Goal: Check status: Check status

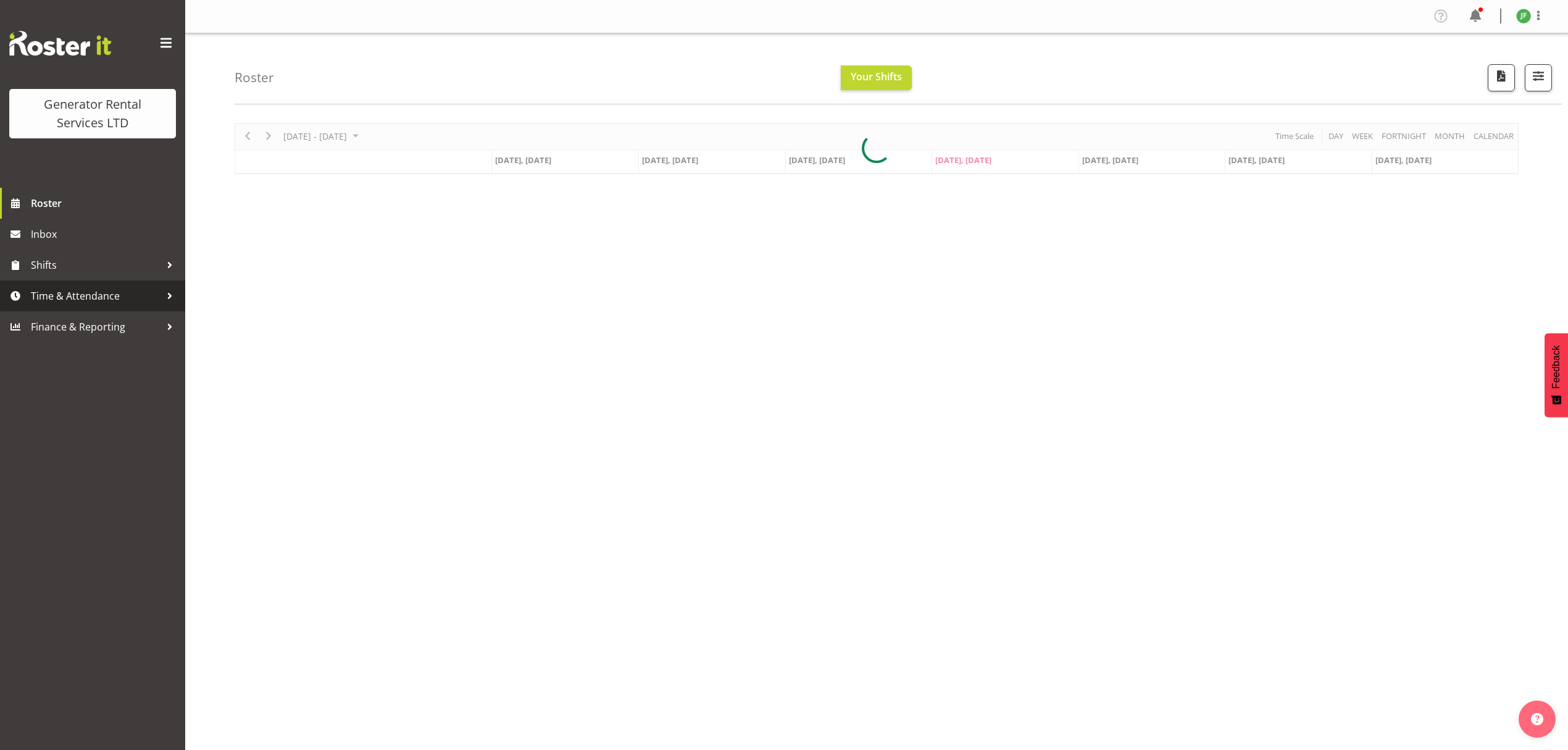
click at [144, 291] on span "Time & Attendance" at bounding box center [95, 296] width 130 height 19
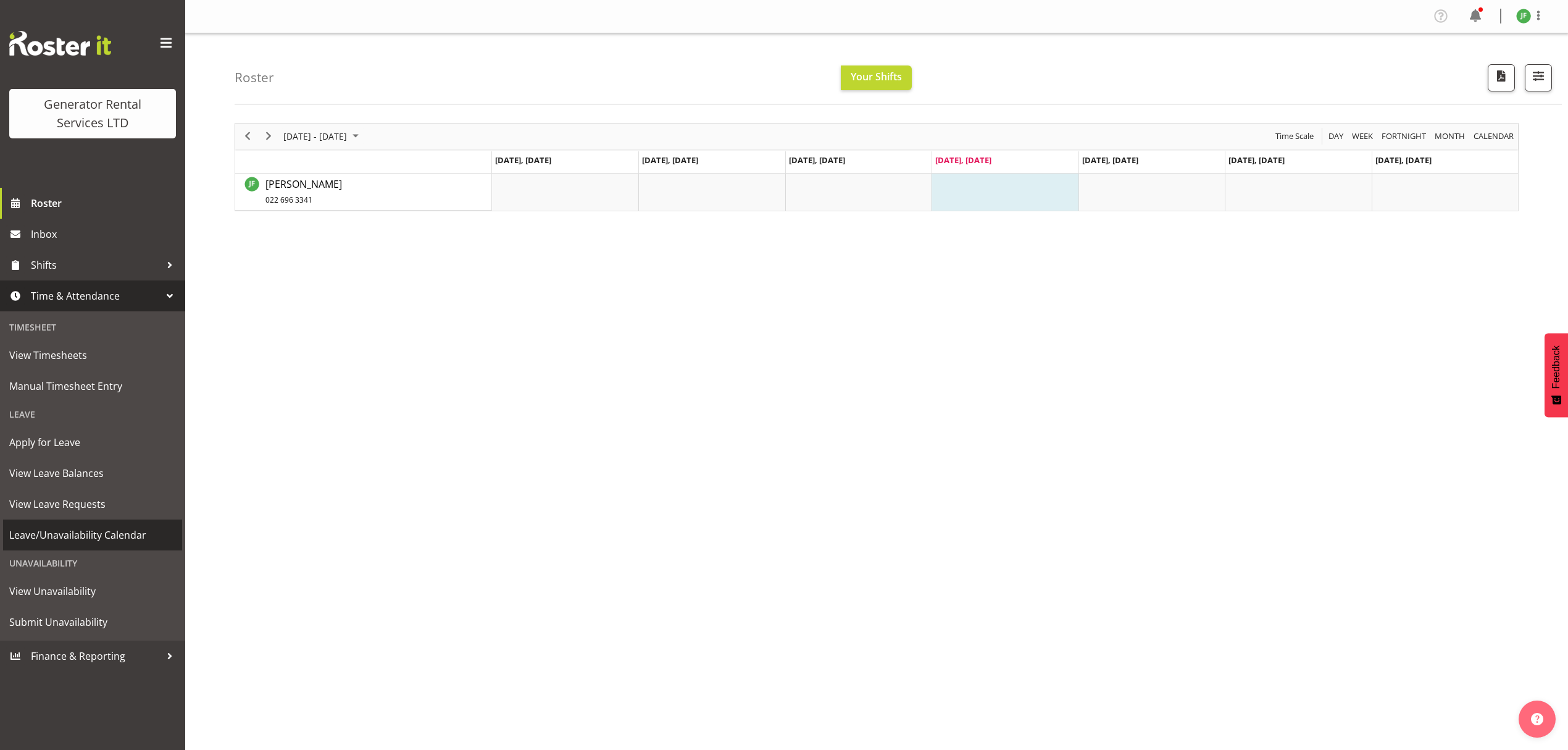
click at [116, 533] on span "Leave/Unavailability Calendar" at bounding box center [93, 535] width 166 height 19
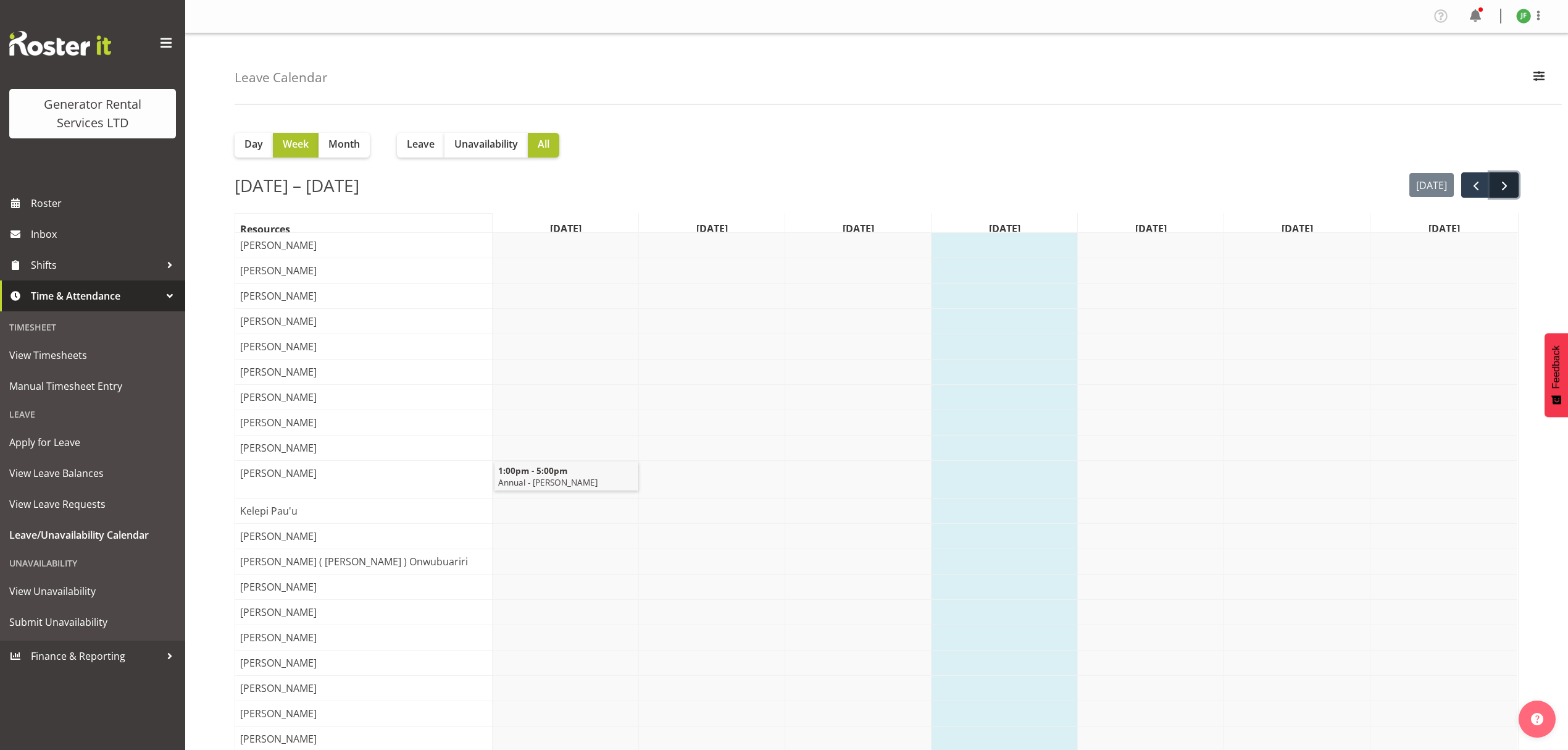
click at [1509, 184] on span "next" at bounding box center [1504, 186] width 15 height 15
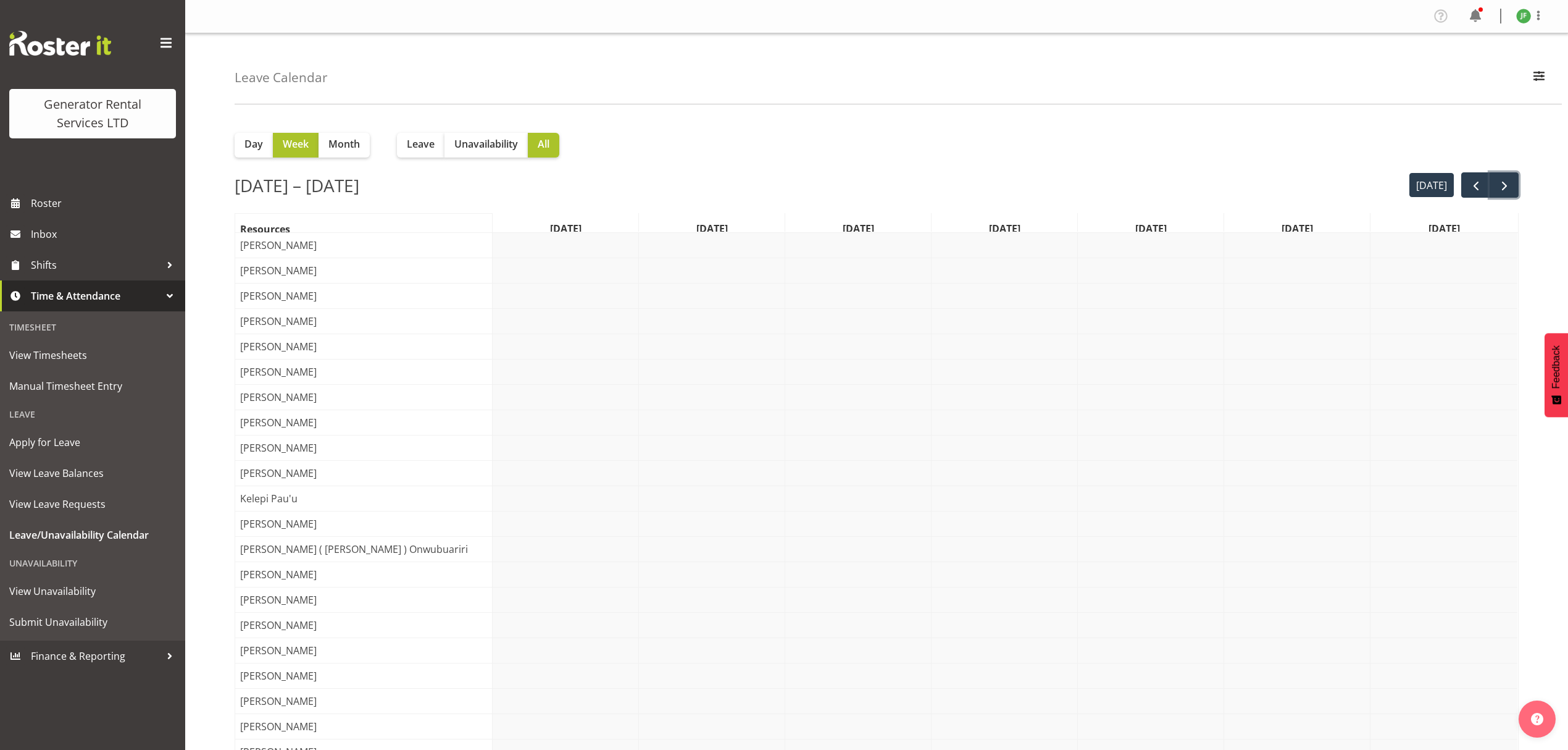
click at [1509, 184] on span "next" at bounding box center [1504, 186] width 15 height 15
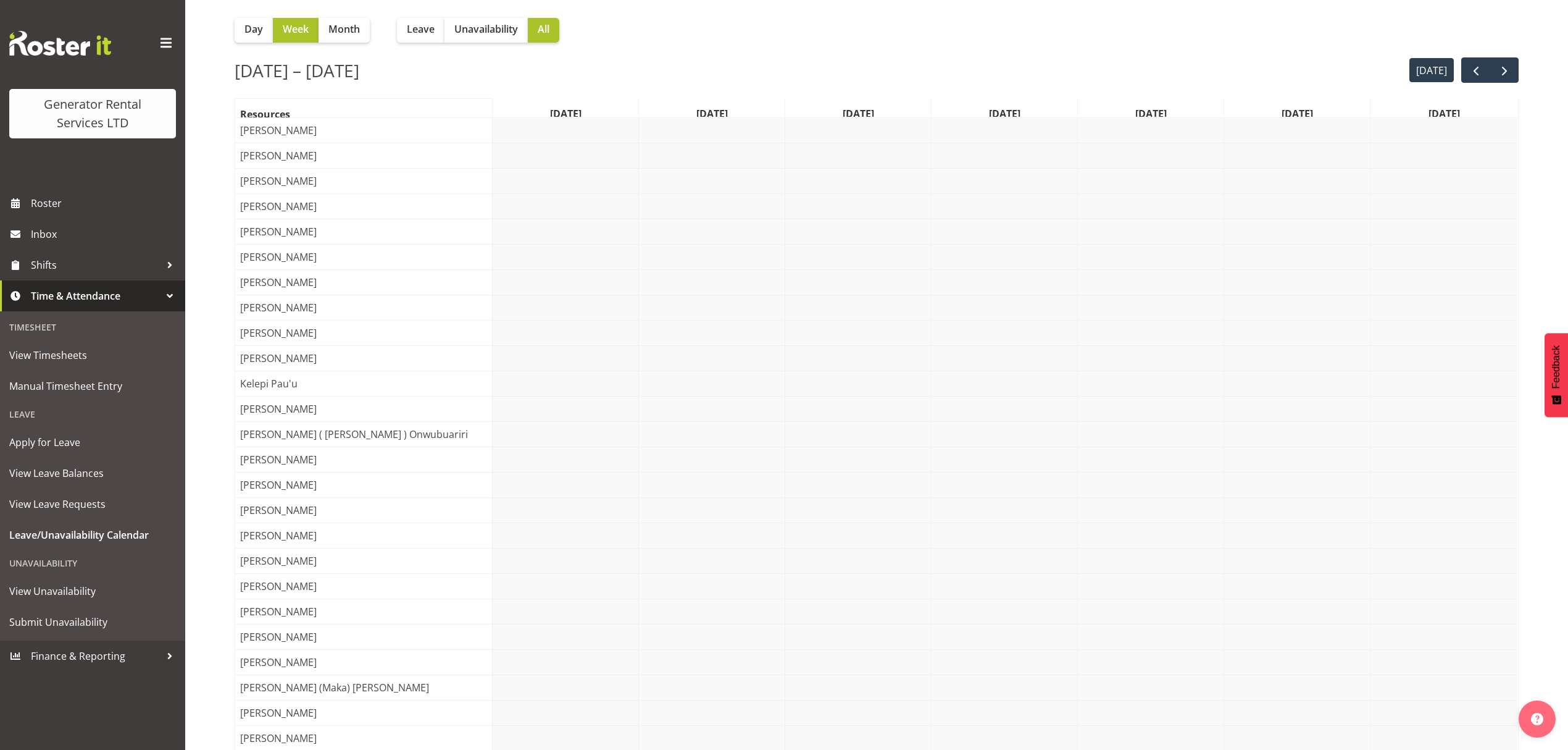
scroll to position [26, 0]
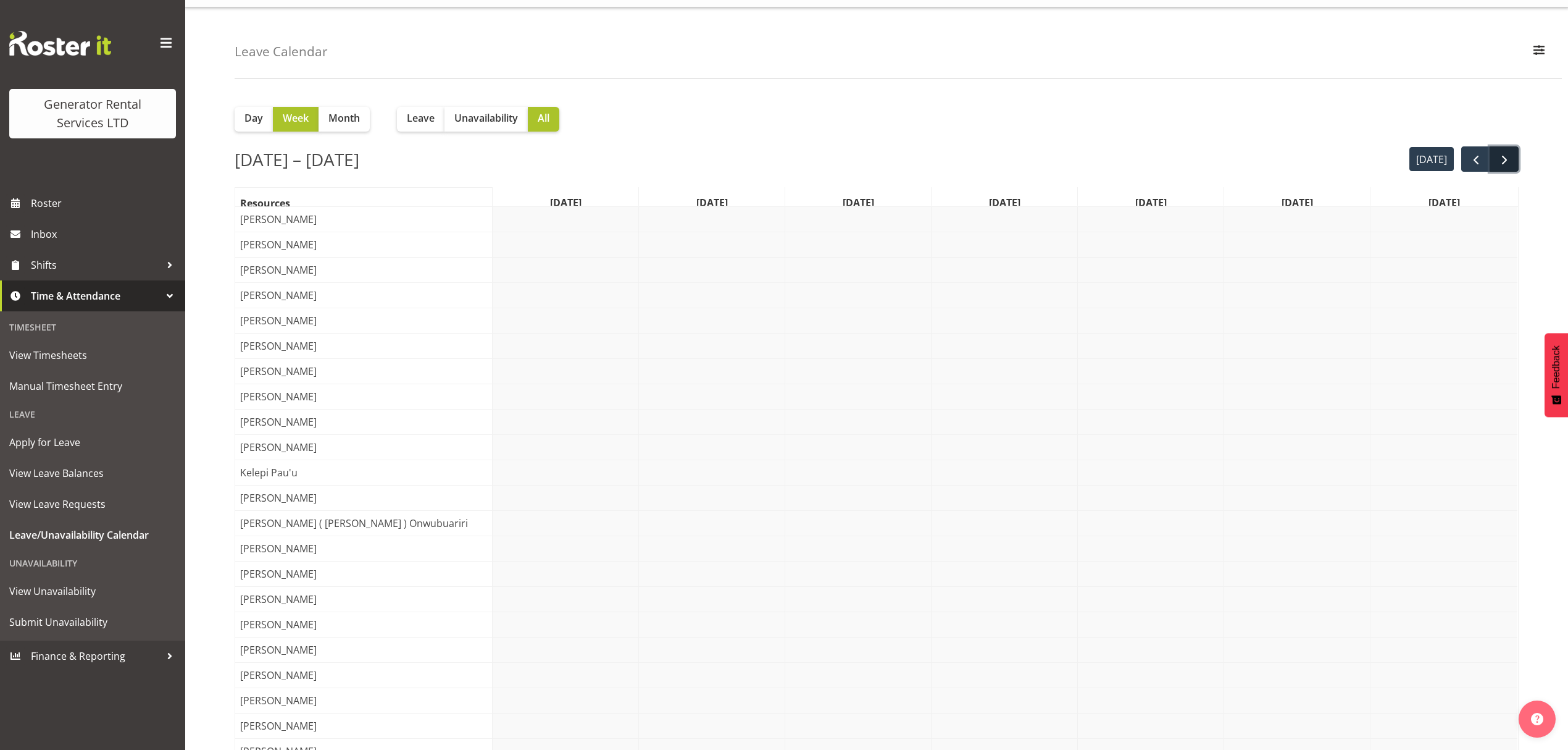
click at [1503, 163] on span "next" at bounding box center [1504, 160] width 15 height 15
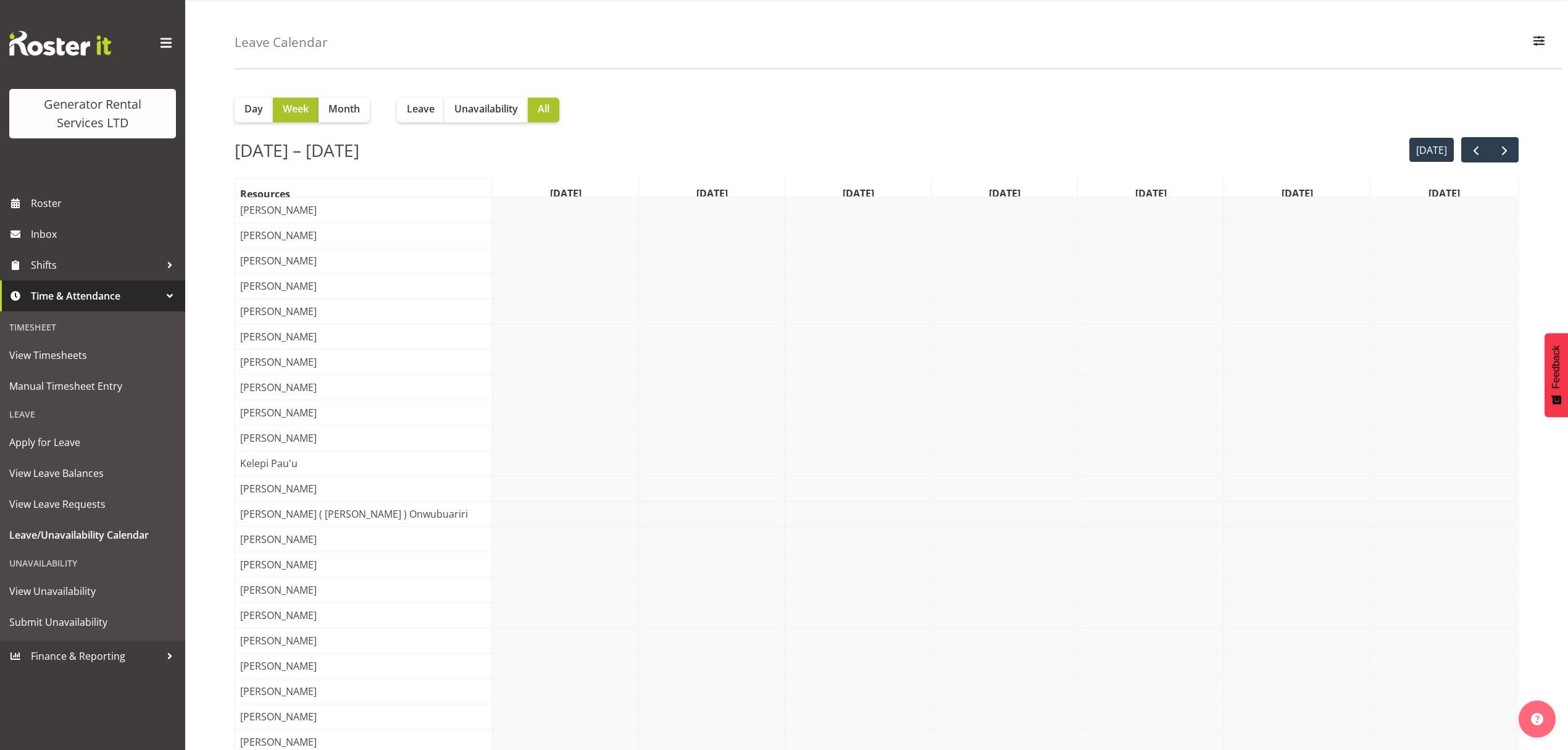
scroll to position [0, 0]
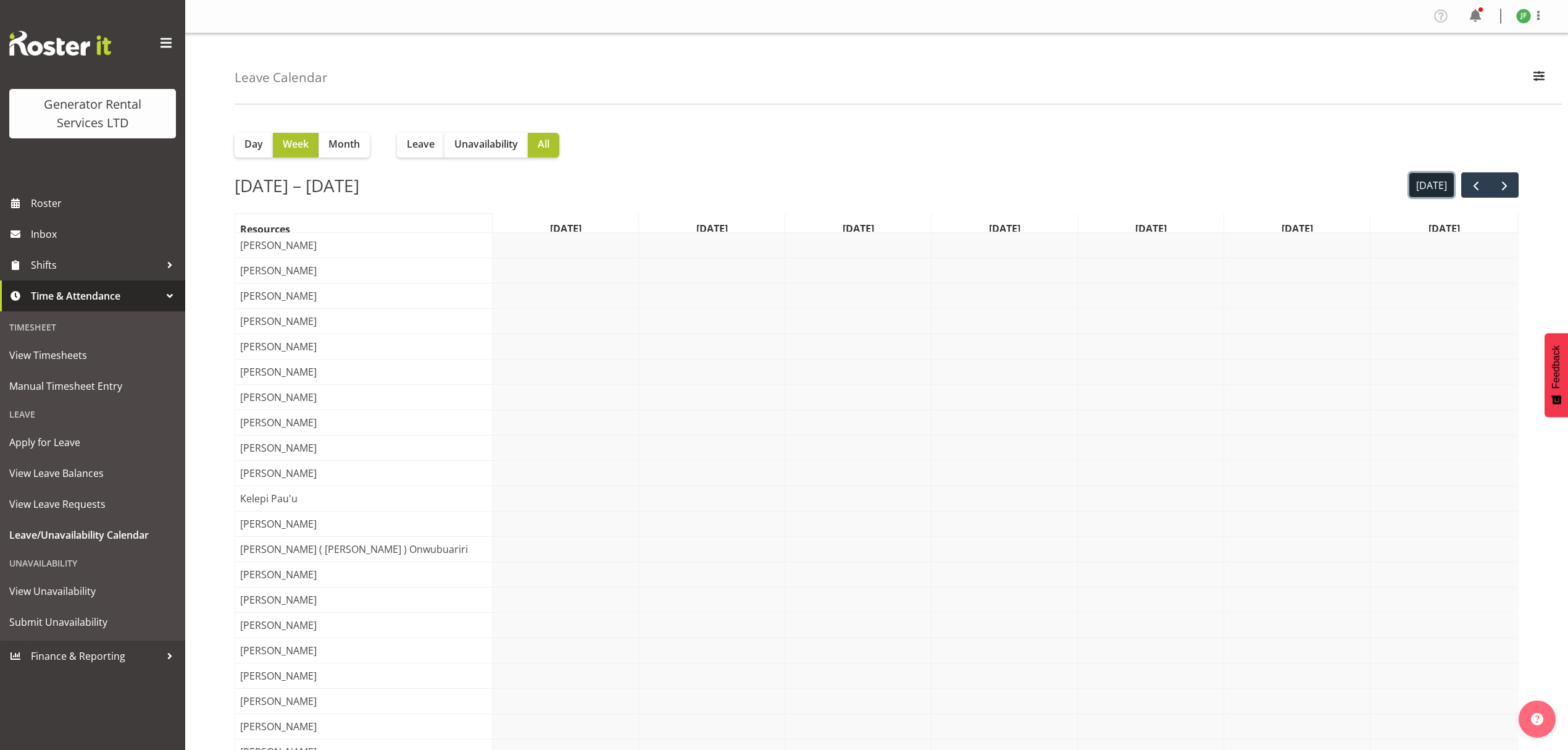
click at [1433, 192] on button "[DATE]" at bounding box center [1432, 185] width 45 height 24
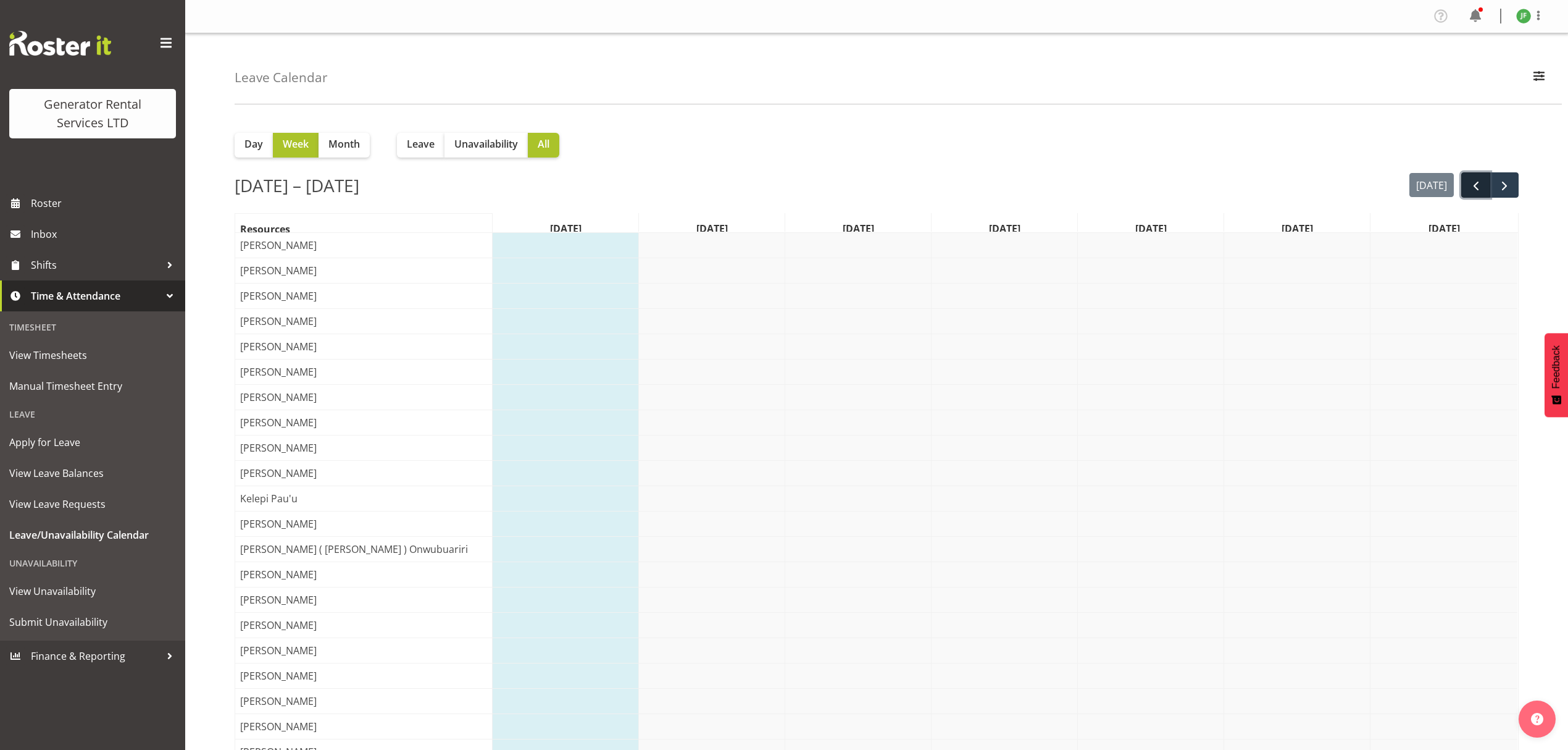
click at [1470, 187] on span "prev" at bounding box center [1476, 186] width 15 height 15
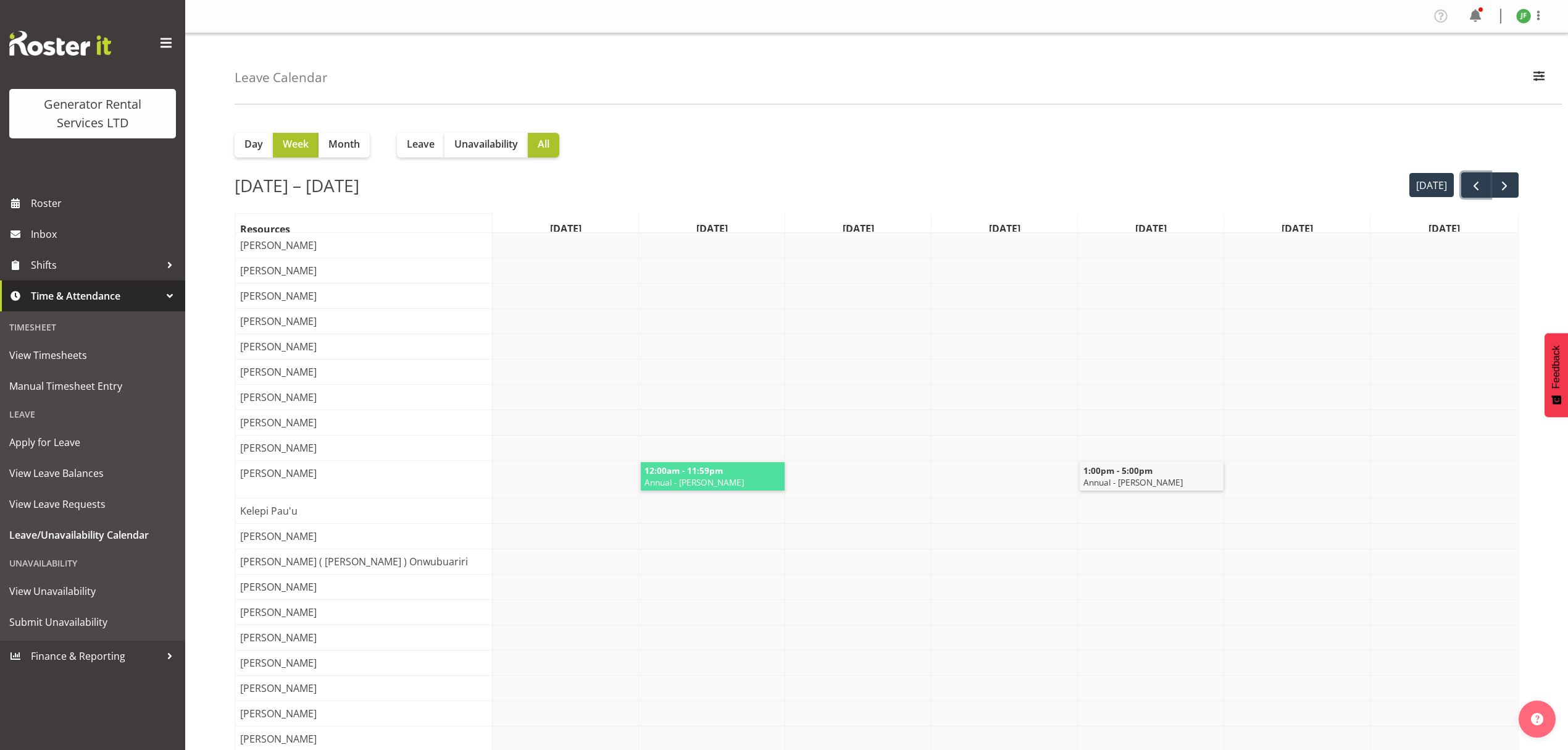
click at [1470, 187] on span "prev" at bounding box center [1476, 186] width 15 height 15
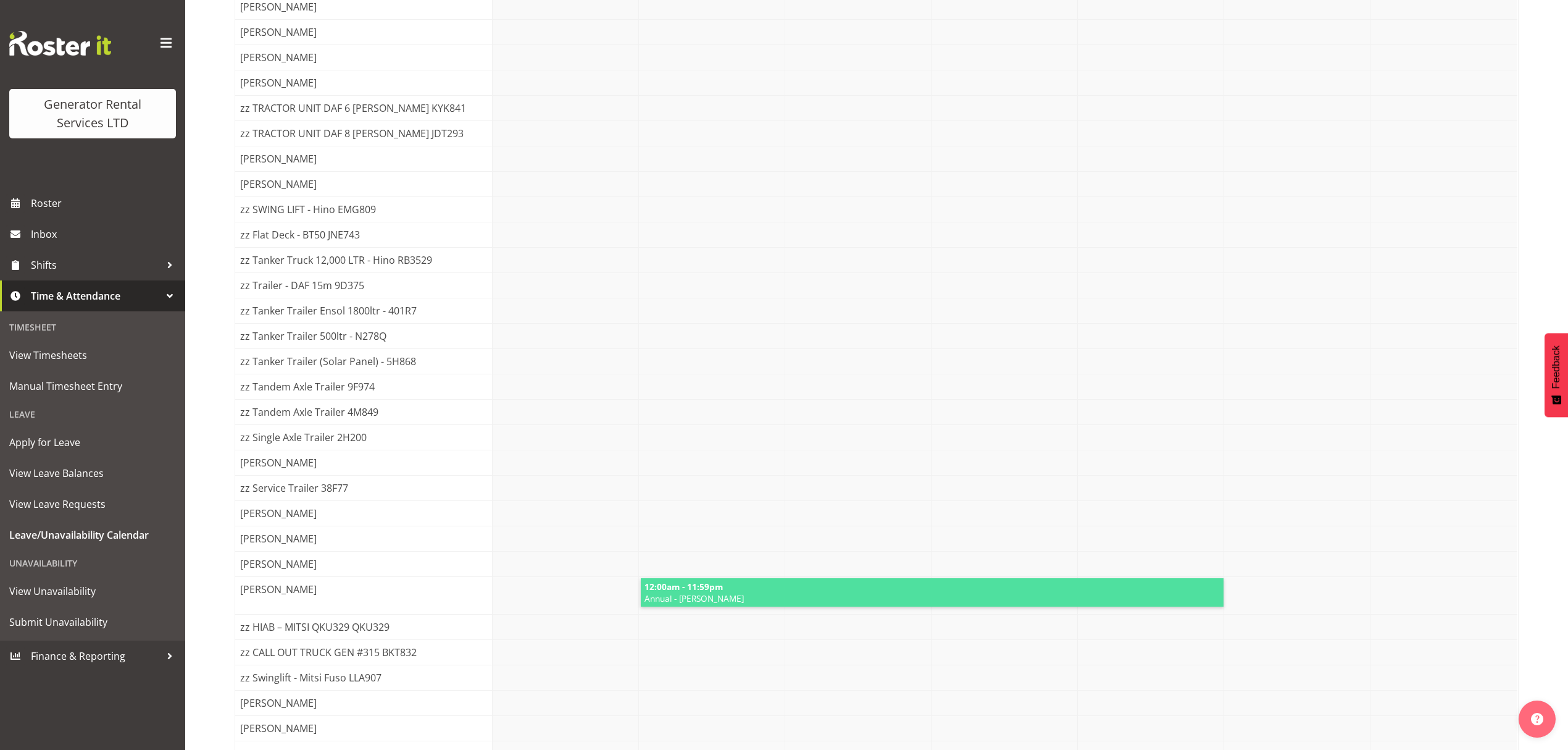
scroll to position [2274, 0]
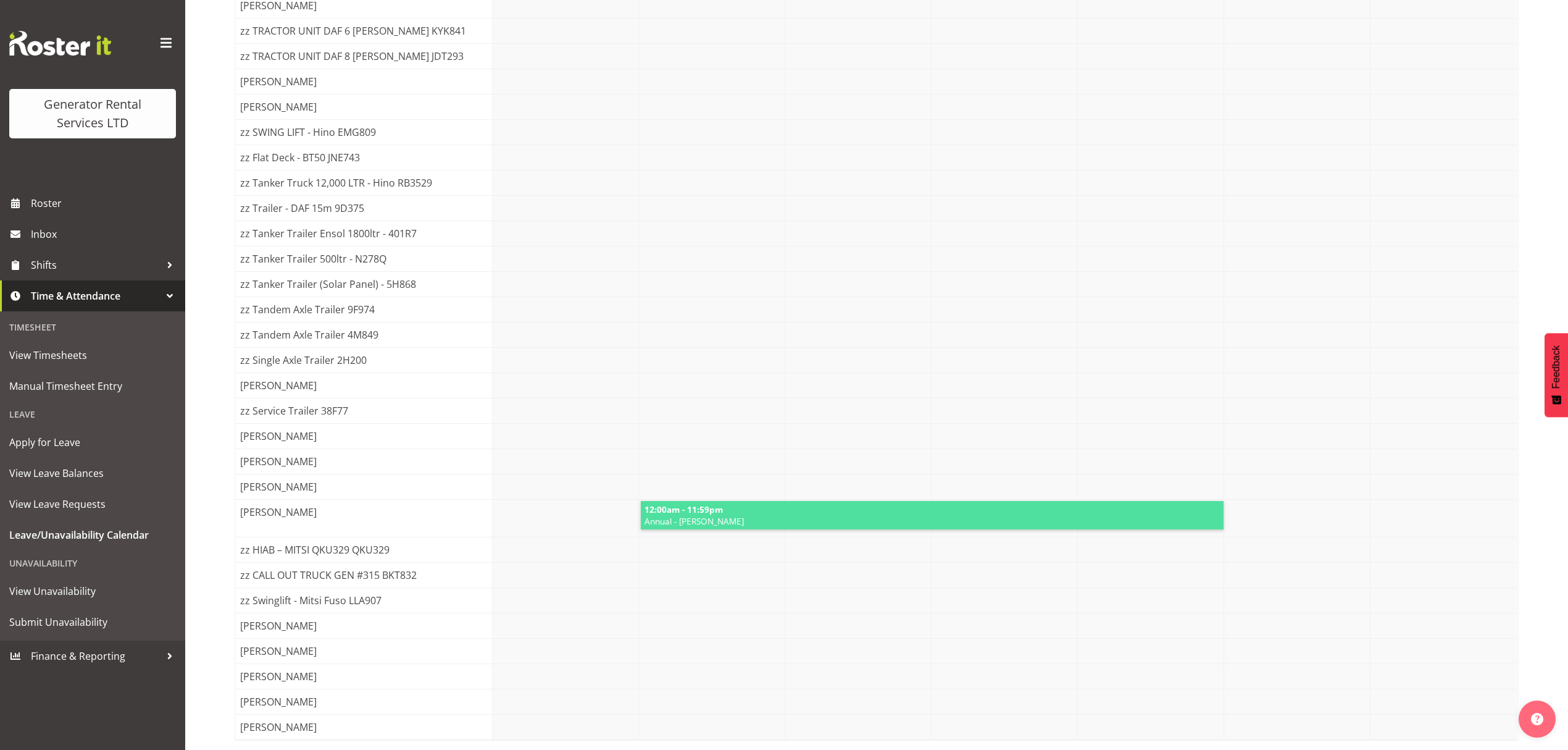
click at [692, 503] on span "12:00am - 11:59pm" at bounding box center [684, 509] width 81 height 11
